Goal: Information Seeking & Learning: Learn about a topic

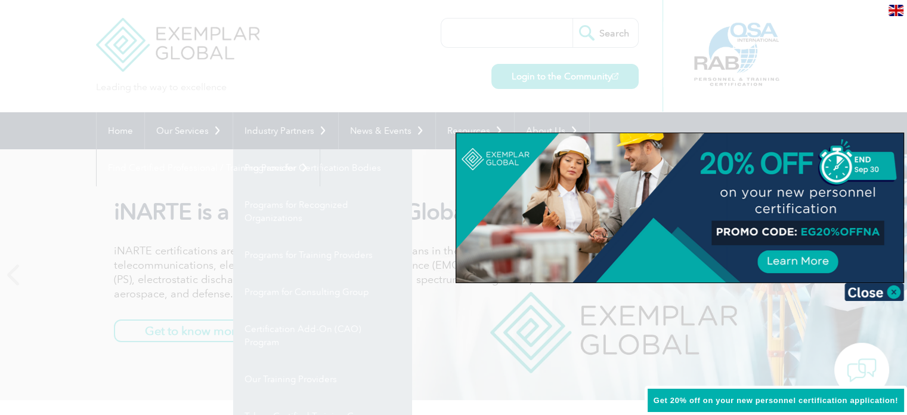
click at [296, 131] on div at bounding box center [453, 207] width 907 height 415
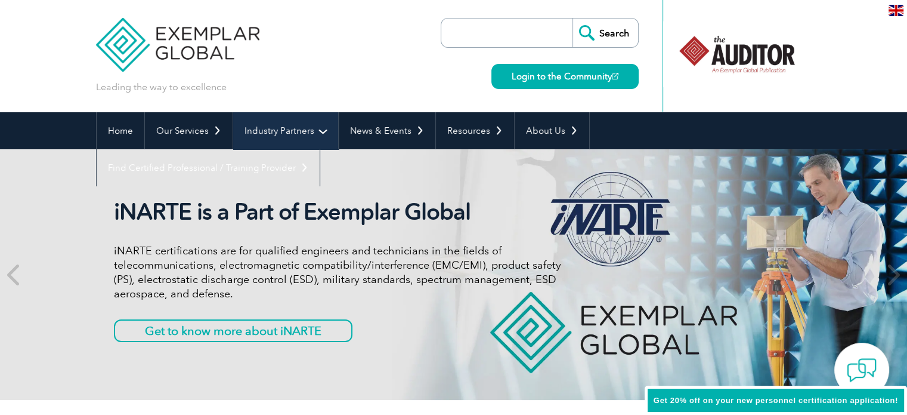
click at [297, 129] on link "Industry Partners" at bounding box center [285, 130] width 105 height 37
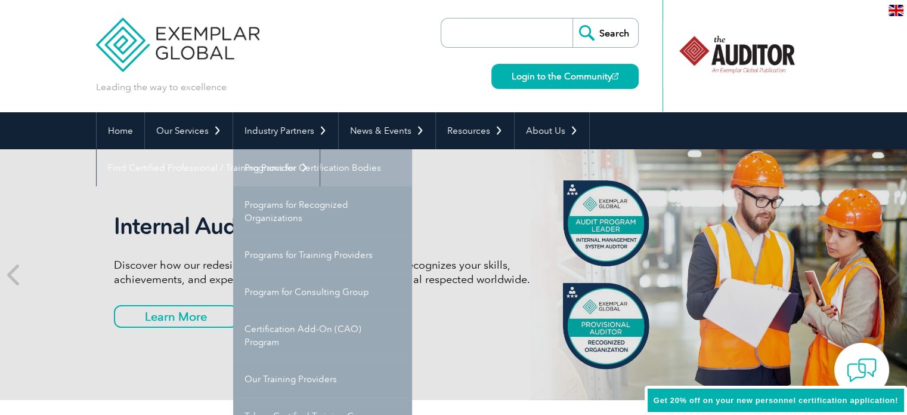
click at [324, 166] on link "Programs for Certification Bodies" at bounding box center [322, 167] width 179 height 37
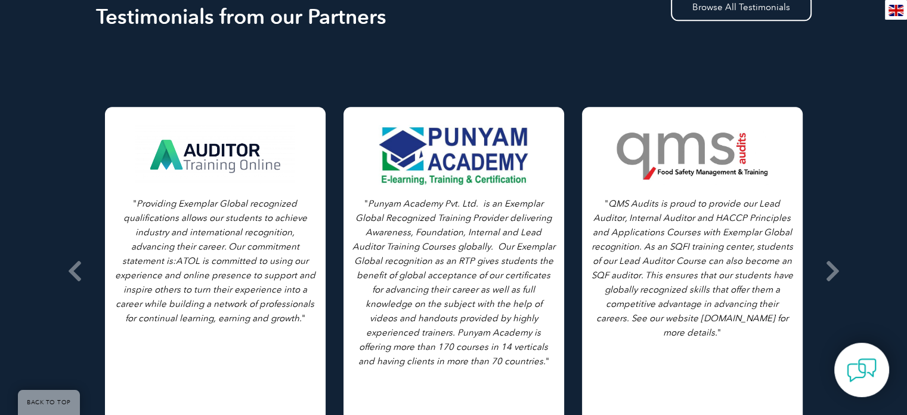
scroll to position [1432, 0]
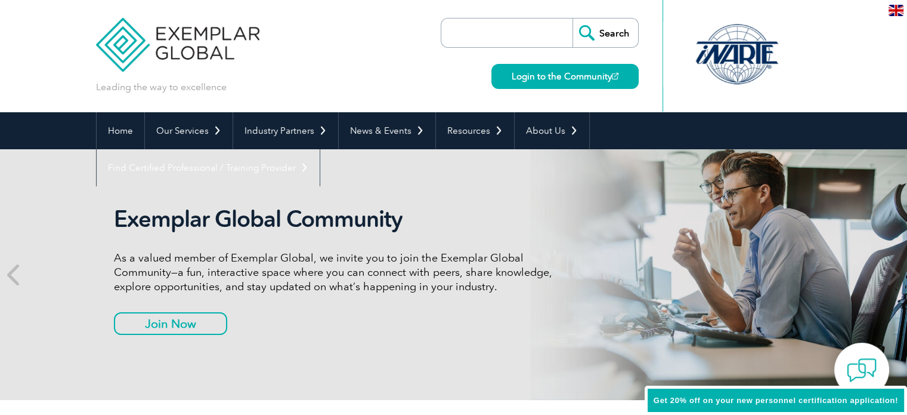
click at [505, 35] on input "search" at bounding box center [509, 32] width 125 height 29
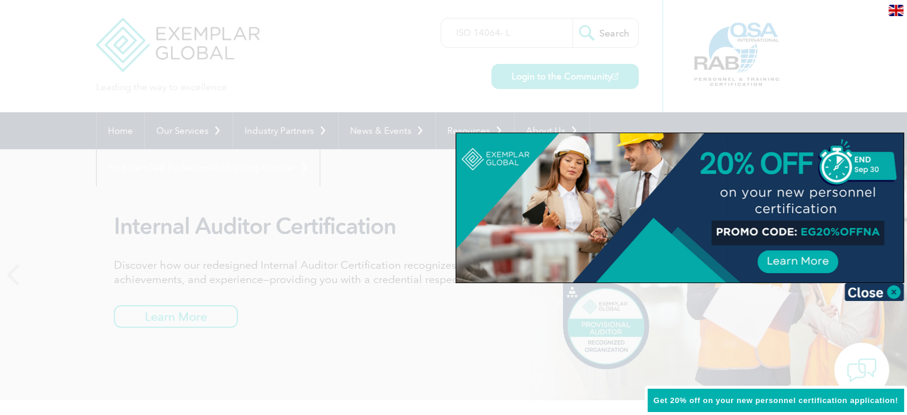
click at [618, 30] on div at bounding box center [453, 207] width 907 height 415
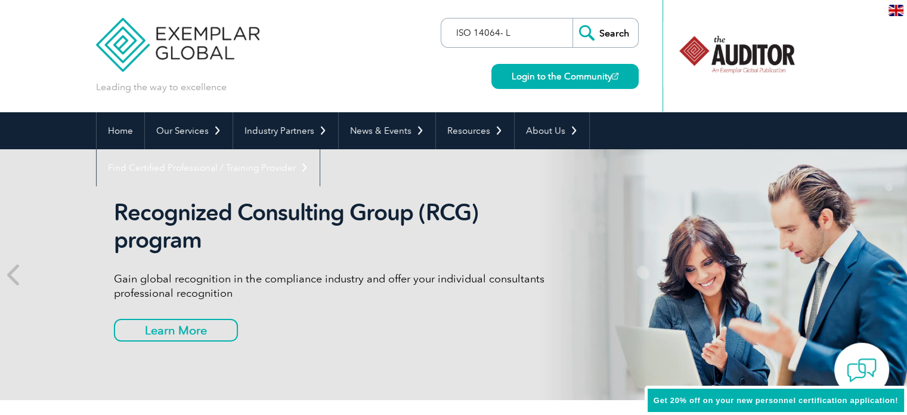
click at [526, 35] on input "ISO 14064- L" at bounding box center [509, 32] width 125 height 29
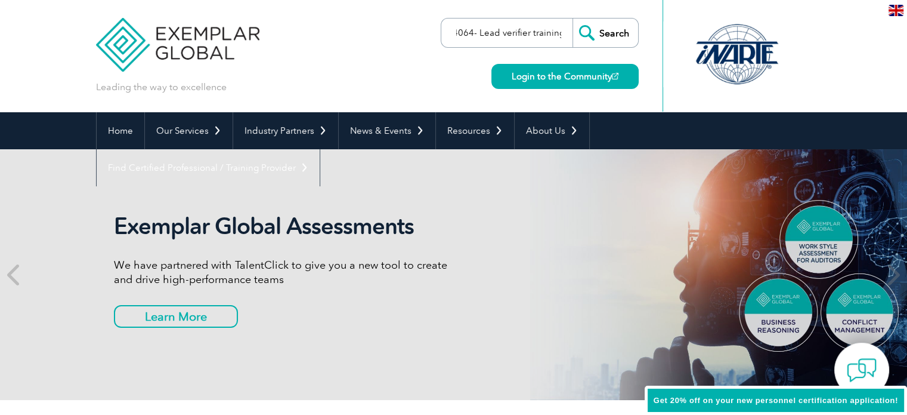
type input "ISO 14064- Lead verifier training"
click at [573, 18] on input "Search" at bounding box center [606, 32] width 66 height 29
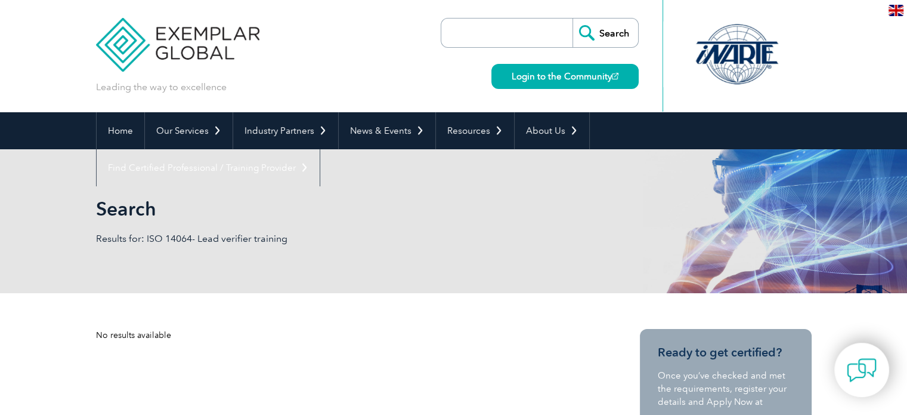
click at [496, 42] on input "search" at bounding box center [509, 32] width 125 height 29
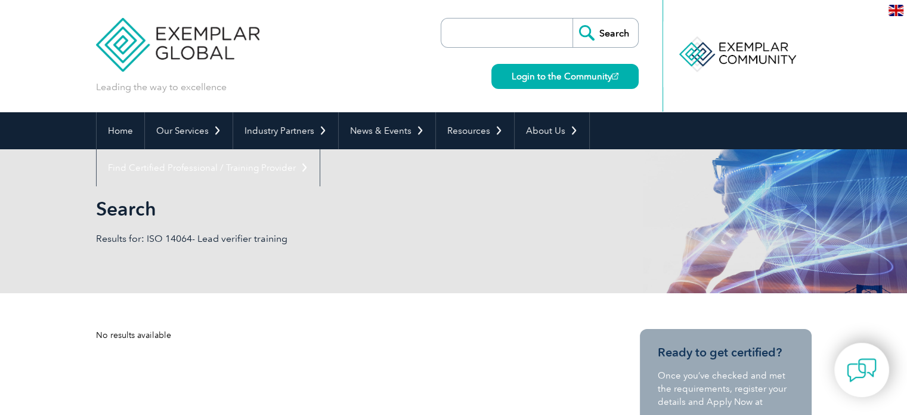
click at [461, 27] on input "search" at bounding box center [509, 32] width 125 height 29
type input "lead verifier training"
click at [573, 18] on input "Search" at bounding box center [606, 32] width 66 height 29
